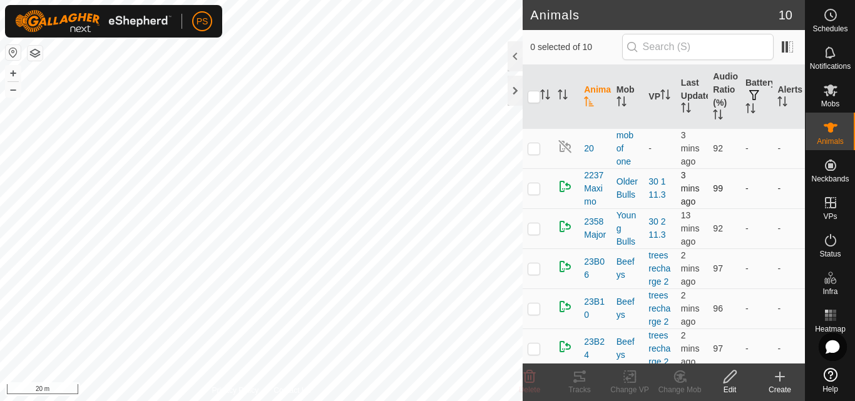
click at [536, 191] on p-checkbox at bounding box center [533, 188] width 13 height 10
checkbox input "true"
click at [581, 377] on icon at bounding box center [579, 377] width 11 height 10
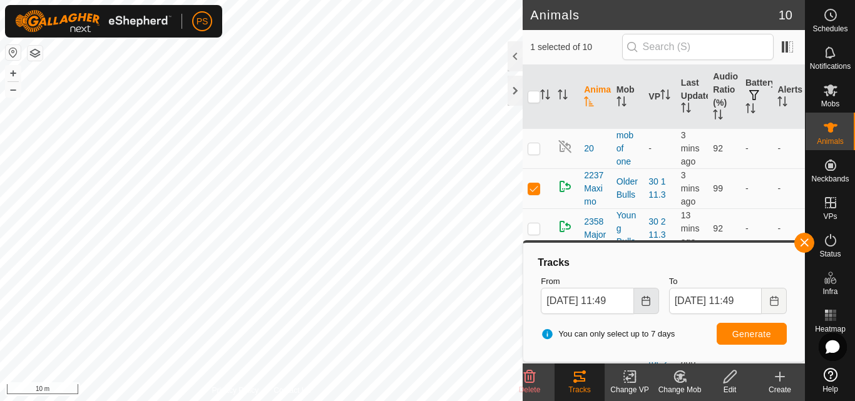
click at [645, 302] on icon "Choose Date" at bounding box center [646, 301] width 10 height 10
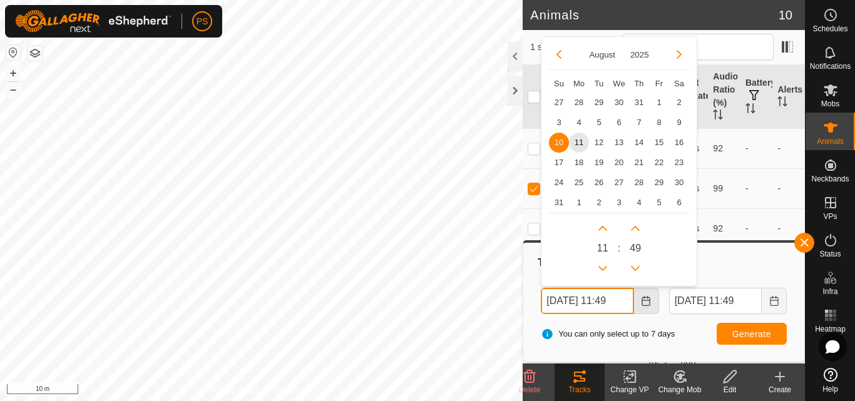
scroll to position [0, 5]
click at [600, 268] on button "Previous Hour" at bounding box center [603, 268] width 20 height 20
click at [600, 268] on icon "Previous Hour" at bounding box center [602, 267] width 9 height 5
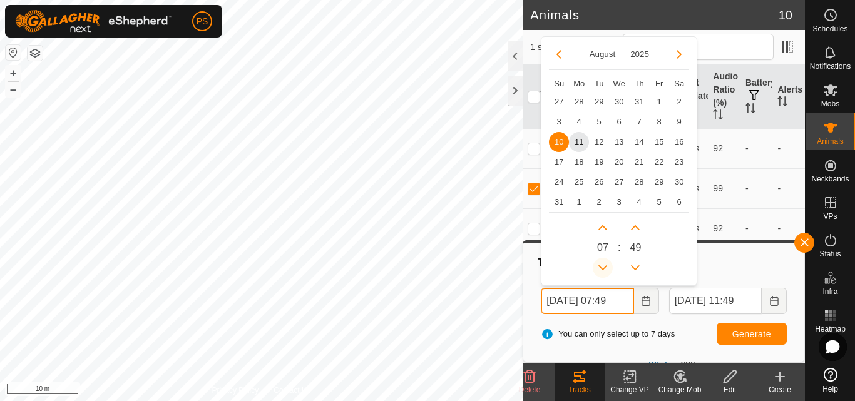
click at [600, 268] on icon "Previous Hour" at bounding box center [602, 267] width 9 height 5
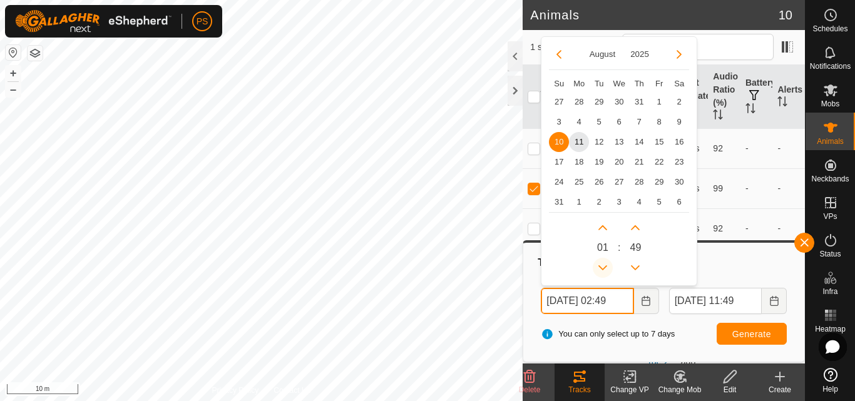
click at [600, 268] on icon "Previous Hour" at bounding box center [602, 267] width 9 height 5
click at [576, 141] on span "11" at bounding box center [579, 142] width 20 height 20
type input "[DATE] 01:49"
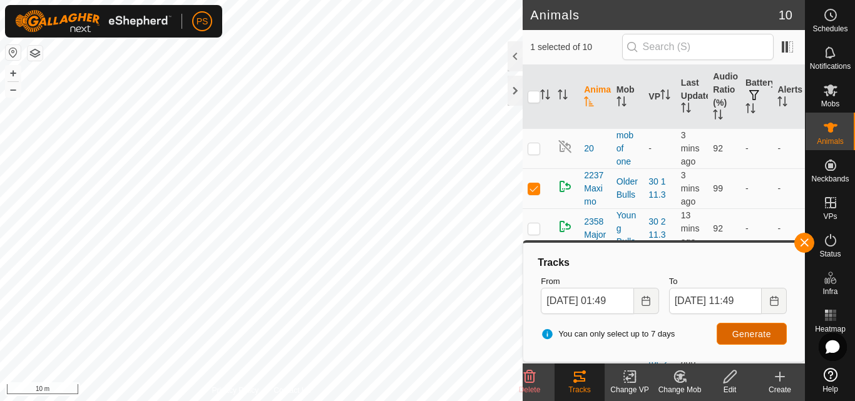
scroll to position [0, 0]
click at [747, 332] on span "Generate" at bounding box center [751, 334] width 39 height 10
click at [807, 243] on button "button" at bounding box center [804, 243] width 20 height 20
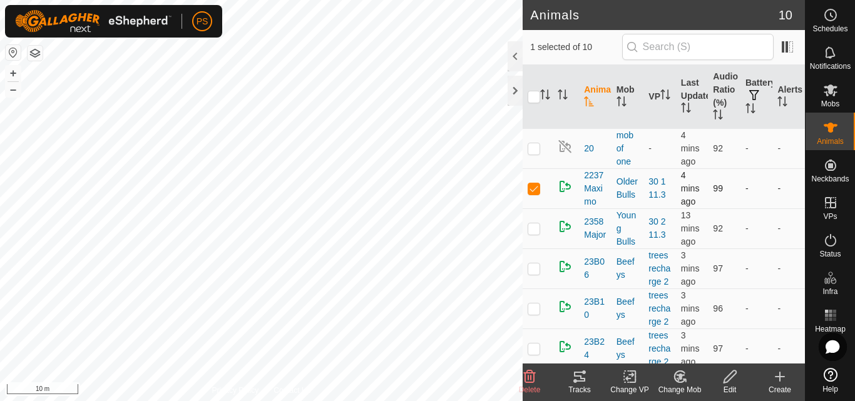
click at [532, 188] on p-checkbox at bounding box center [533, 188] width 13 height 10
checkbox input "false"
click at [536, 228] on p-checkbox at bounding box center [533, 228] width 13 height 10
click at [578, 373] on icon at bounding box center [579, 377] width 11 height 10
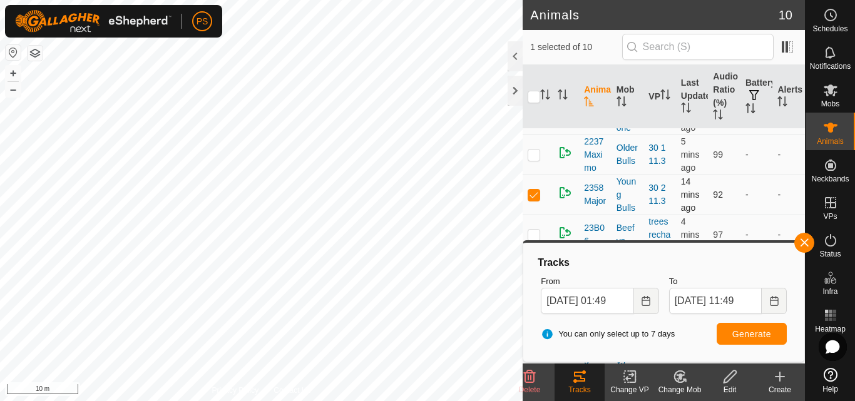
scroll to position [63, 0]
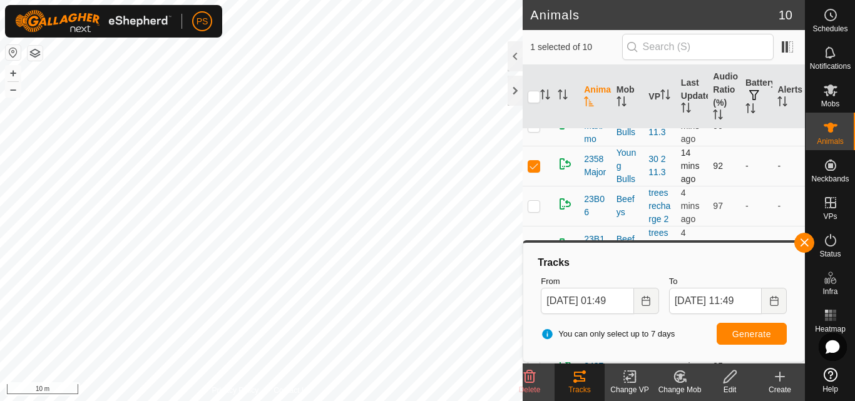
click at [534, 166] on p-checkbox at bounding box center [533, 166] width 13 height 10
checkbox input "false"
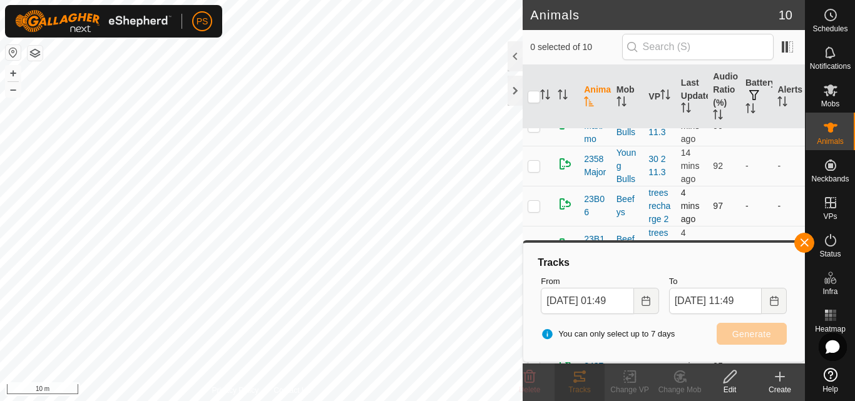
click at [533, 211] on p-checkbox at bounding box center [533, 206] width 13 height 10
checkbox input "true"
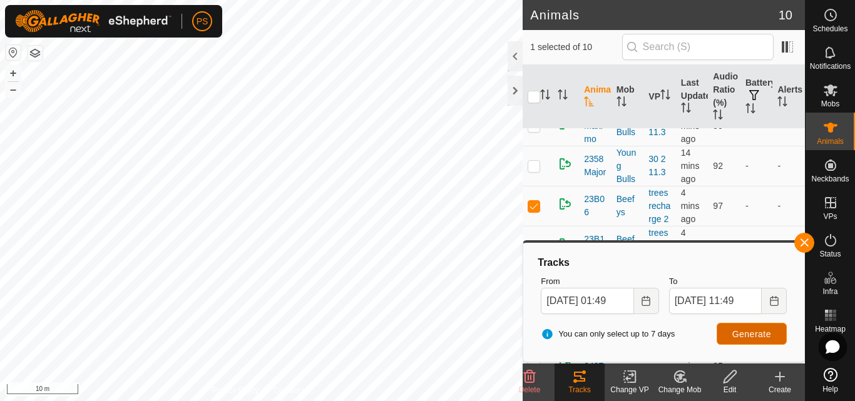
click at [759, 332] on span "Generate" at bounding box center [751, 334] width 39 height 10
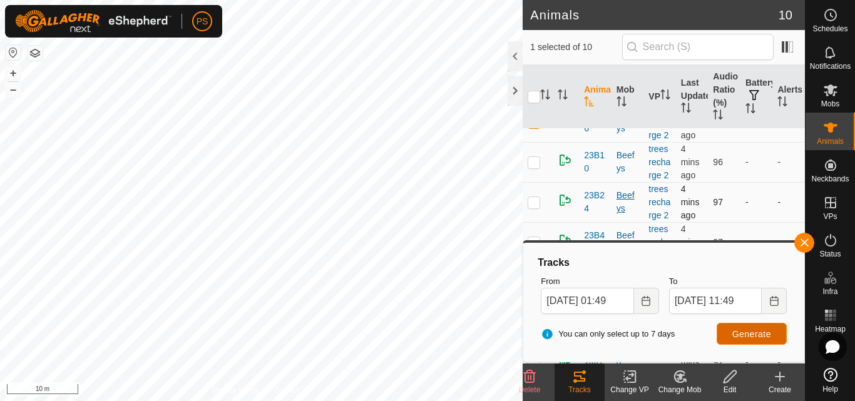
scroll to position [125, 0]
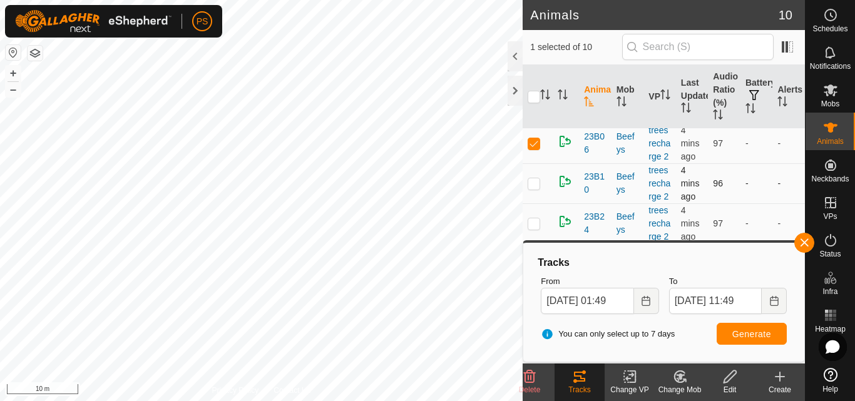
click at [532, 188] on p-checkbox at bounding box center [533, 183] width 13 height 10
checkbox input "true"
click at [534, 148] on p-checkbox at bounding box center [533, 143] width 13 height 10
checkbox input "false"
click at [759, 333] on span "Generate" at bounding box center [751, 334] width 39 height 10
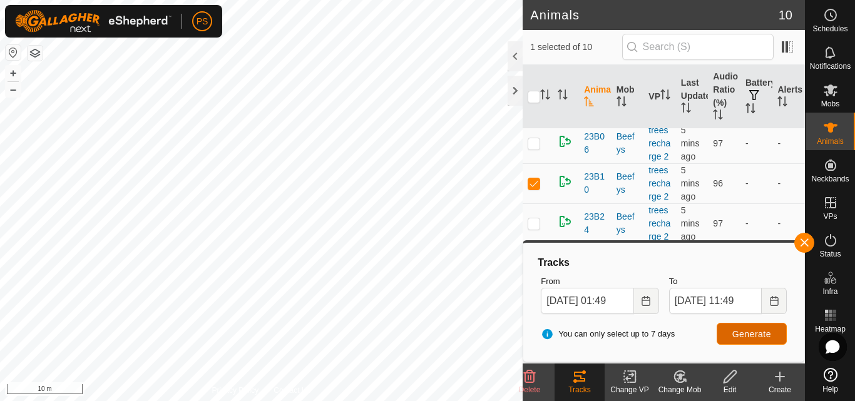
click at [747, 334] on span "Generate" at bounding box center [751, 334] width 39 height 10
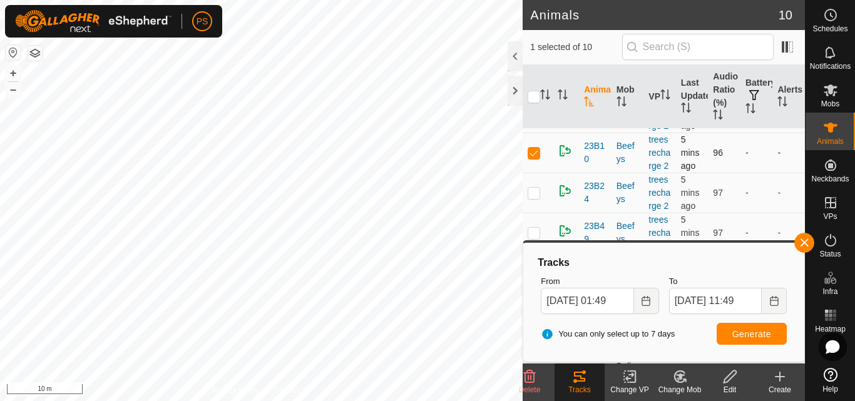
click at [534, 158] on p-checkbox at bounding box center [533, 153] width 13 height 10
checkbox input "false"
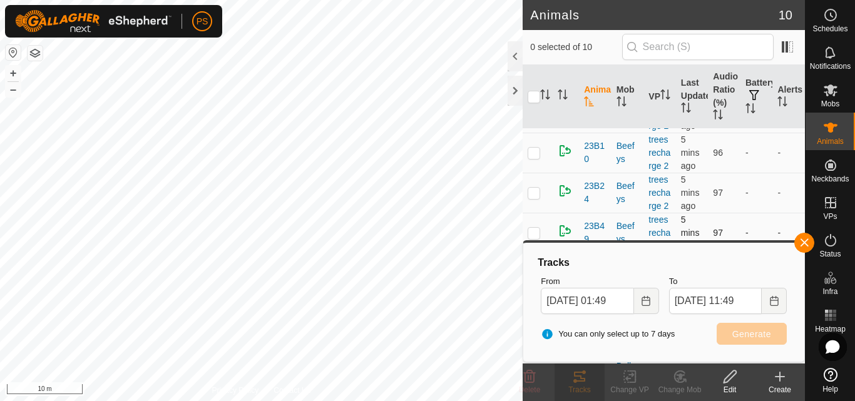
scroll to position [218, 0]
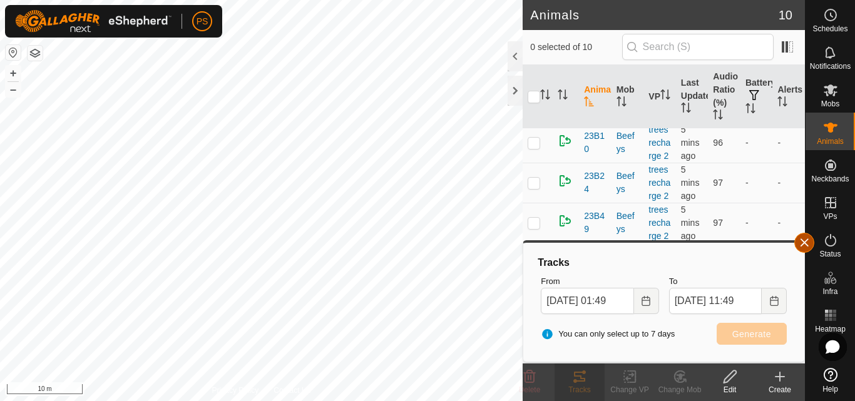
click at [803, 241] on button "button" at bounding box center [804, 243] width 20 height 20
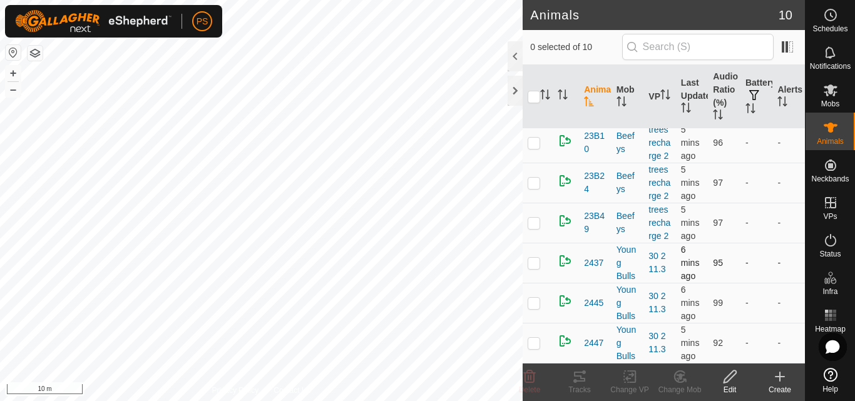
click at [533, 263] on p-checkbox at bounding box center [533, 263] width 13 height 10
checkbox input "true"
click at [578, 376] on icon at bounding box center [579, 377] width 11 height 10
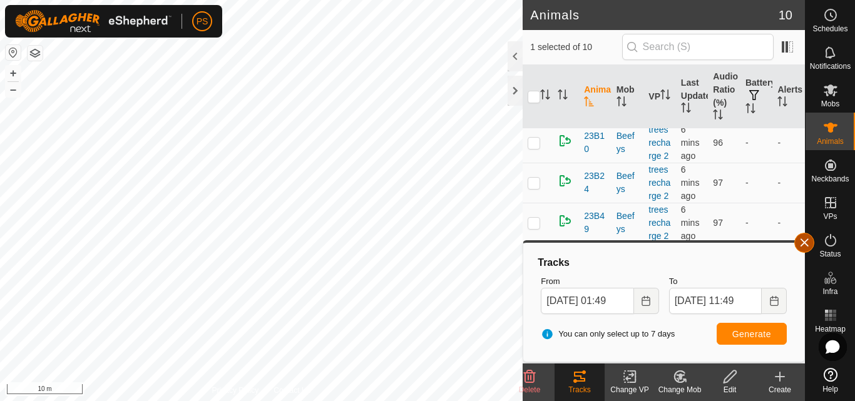
click at [803, 245] on button "button" at bounding box center [804, 243] width 20 height 20
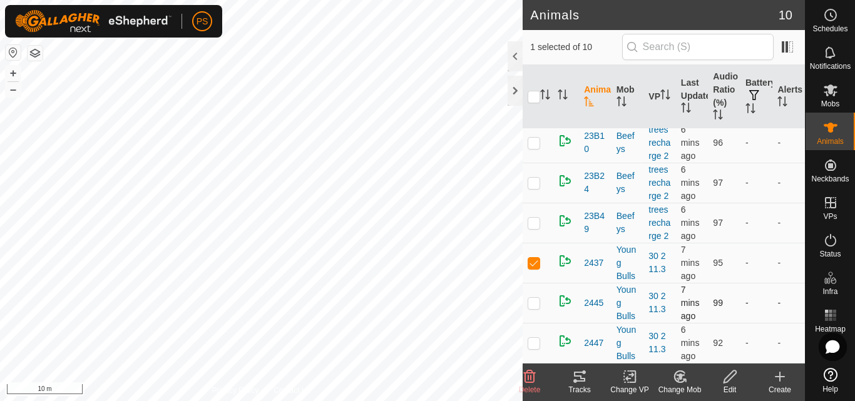
click at [527, 302] on p-checkbox at bounding box center [533, 303] width 13 height 10
checkbox input "true"
click at [537, 261] on p-checkbox at bounding box center [533, 263] width 13 height 10
checkbox input "false"
click at [578, 377] on icon at bounding box center [579, 376] width 15 height 15
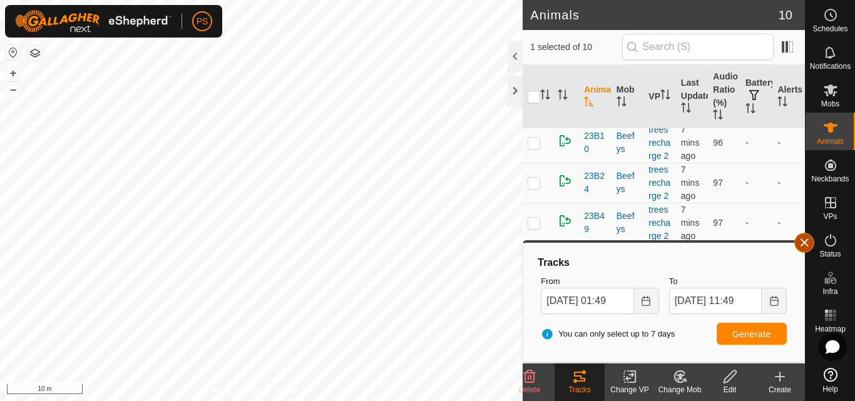
click at [803, 243] on button "button" at bounding box center [804, 243] width 20 height 20
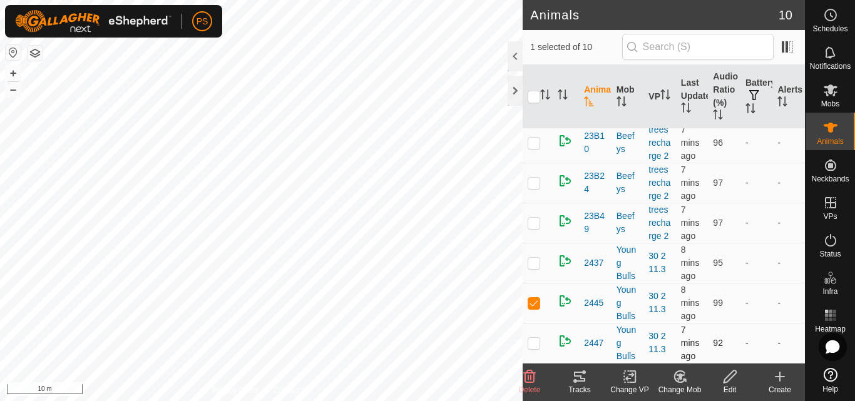
click at [529, 343] on p-checkbox at bounding box center [533, 343] width 13 height 10
checkbox input "true"
click at [534, 303] on p-checkbox at bounding box center [533, 303] width 13 height 10
checkbox input "false"
click at [576, 379] on icon at bounding box center [579, 376] width 15 height 15
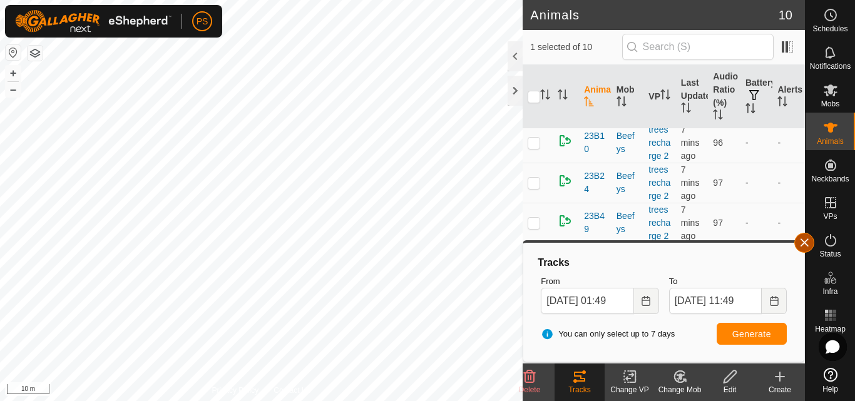
click at [808, 238] on span "button" at bounding box center [804, 243] width 10 height 10
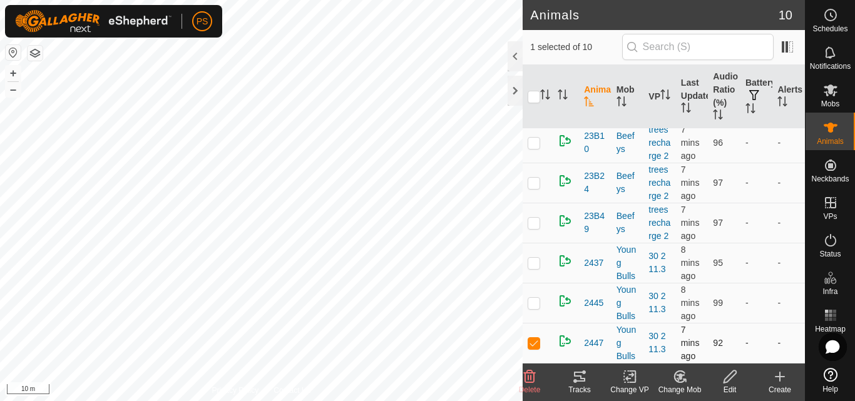
click at [532, 343] on p-checkbox at bounding box center [533, 343] width 13 height 10
checkbox input "false"
click at [13, 48] on button "button" at bounding box center [13, 52] width 15 height 15
click at [531, 178] on p-checkbox at bounding box center [533, 183] width 13 height 10
checkbox input "true"
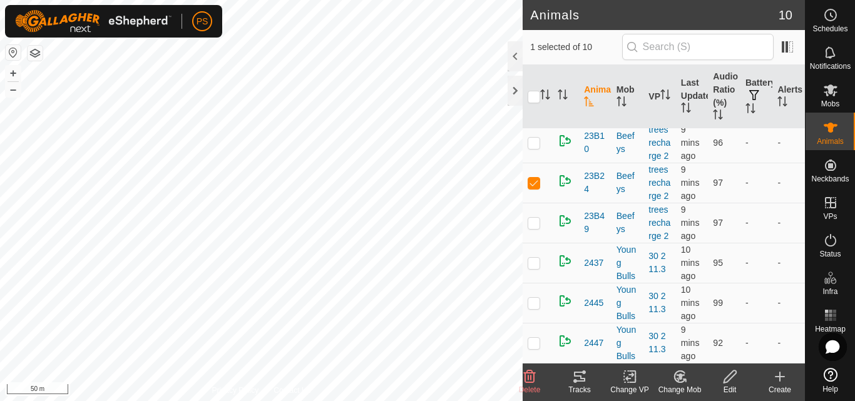
click at [578, 381] on icon at bounding box center [579, 377] width 11 height 10
